Goal: Information Seeking & Learning: Find specific fact

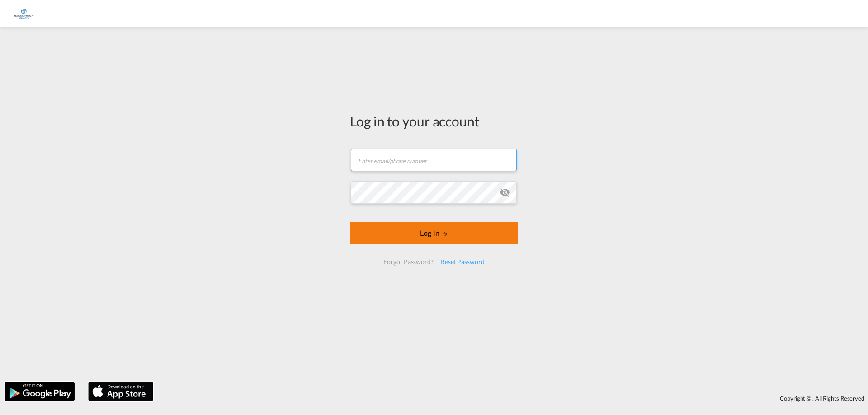
type input "[PERSON_NAME][EMAIL_ADDRESS][DOMAIN_NAME]"
click at [445, 233] on md-icon "LOGIN" at bounding box center [445, 234] width 6 height 6
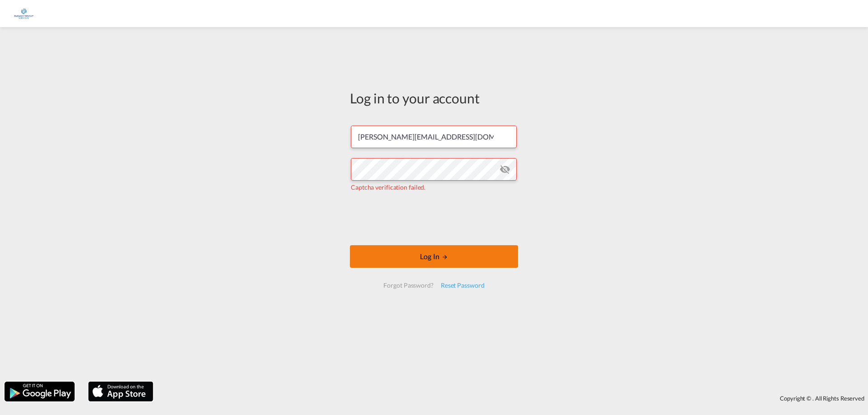
click at [430, 259] on button "Log In" at bounding box center [434, 256] width 168 height 23
